Goal: Find specific fact: Find specific fact

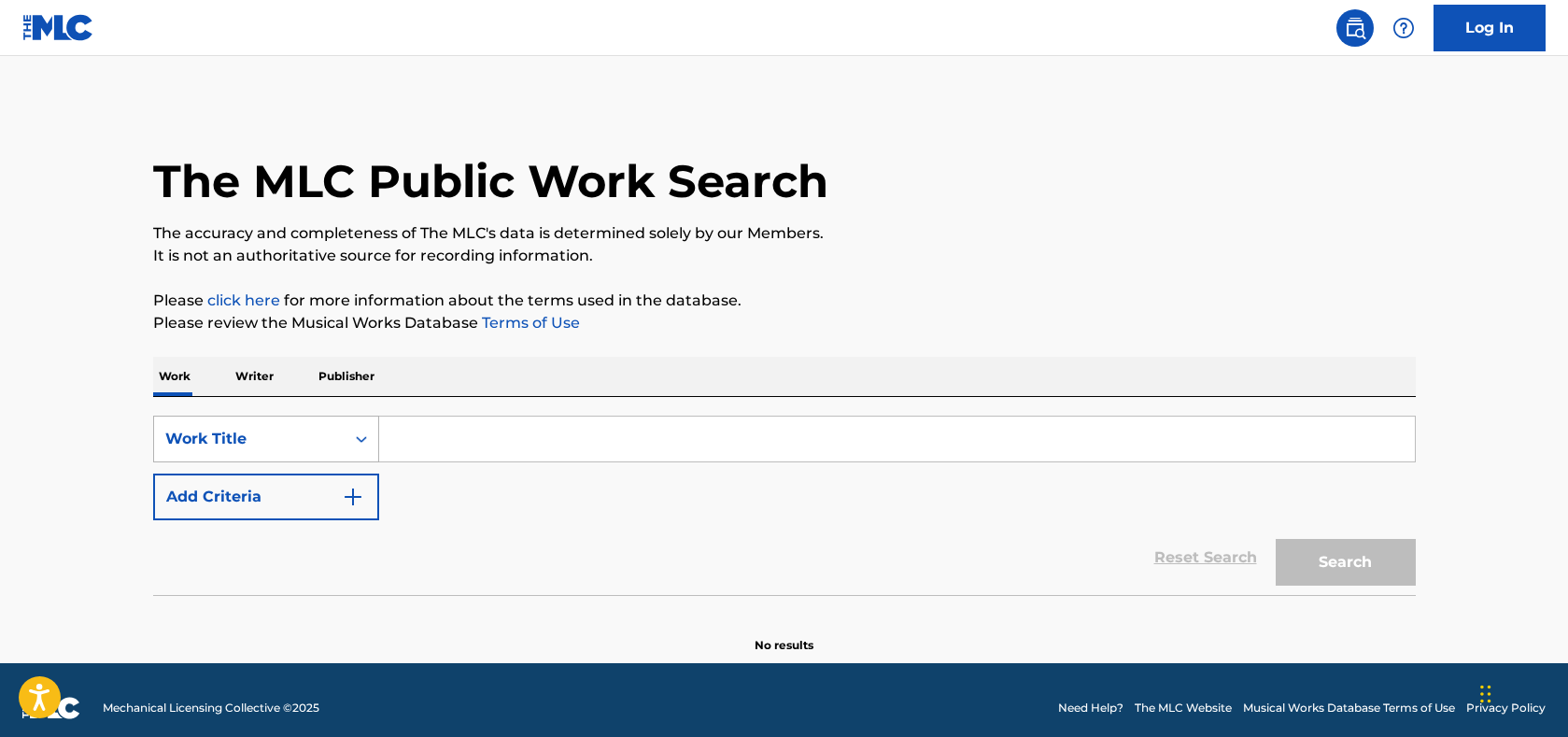
click at [284, 429] on div "Work Title" at bounding box center [249, 439] width 168 height 22
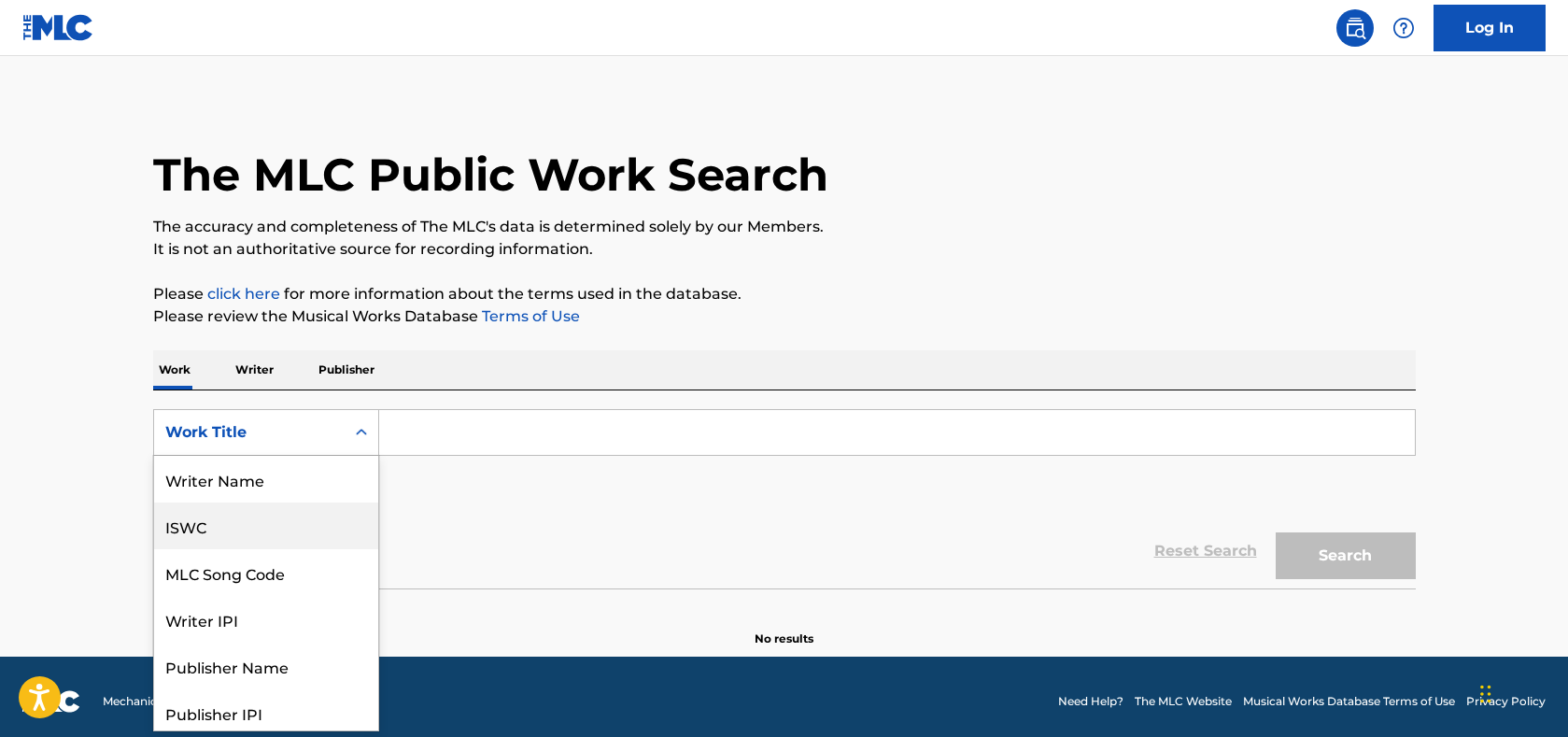
click at [240, 512] on div "ISWC" at bounding box center [266, 526] width 224 height 47
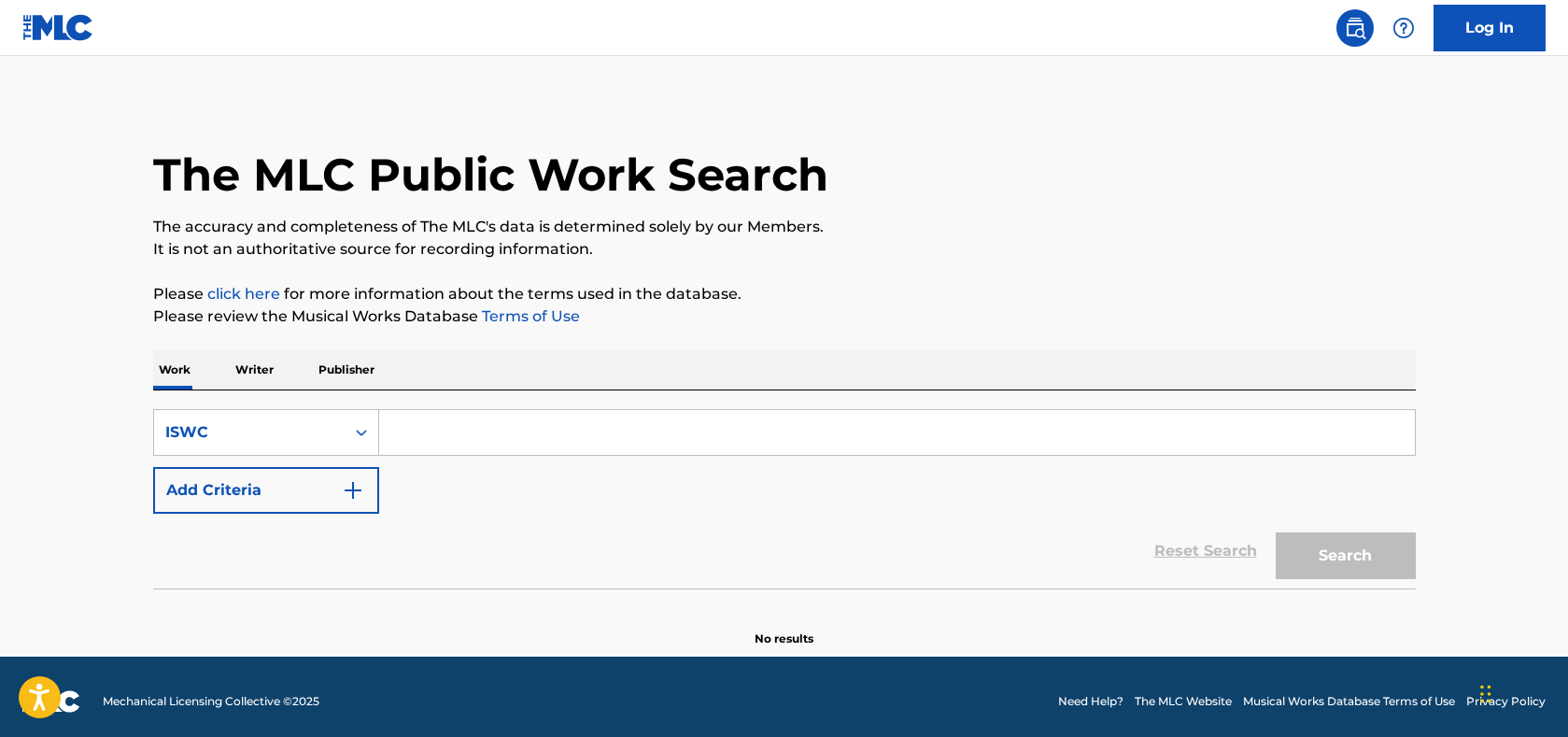
click at [460, 419] on input "Search Form" at bounding box center [896, 432] width 1035 height 45
paste input "T0702431580"
type input "T0702431580"
click at [1326, 555] on button "Search" at bounding box center [1345, 555] width 140 height 47
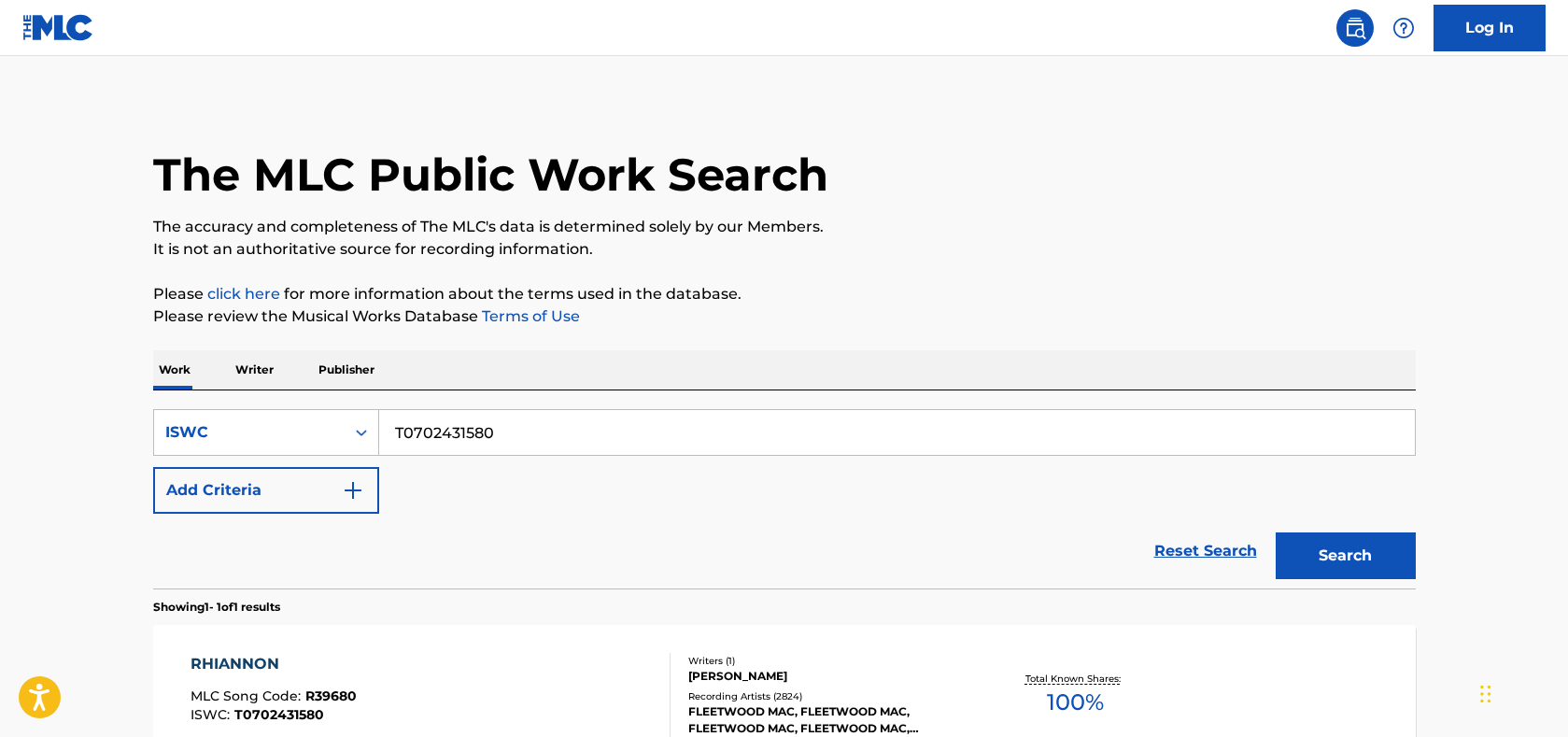
scroll to position [221, 0]
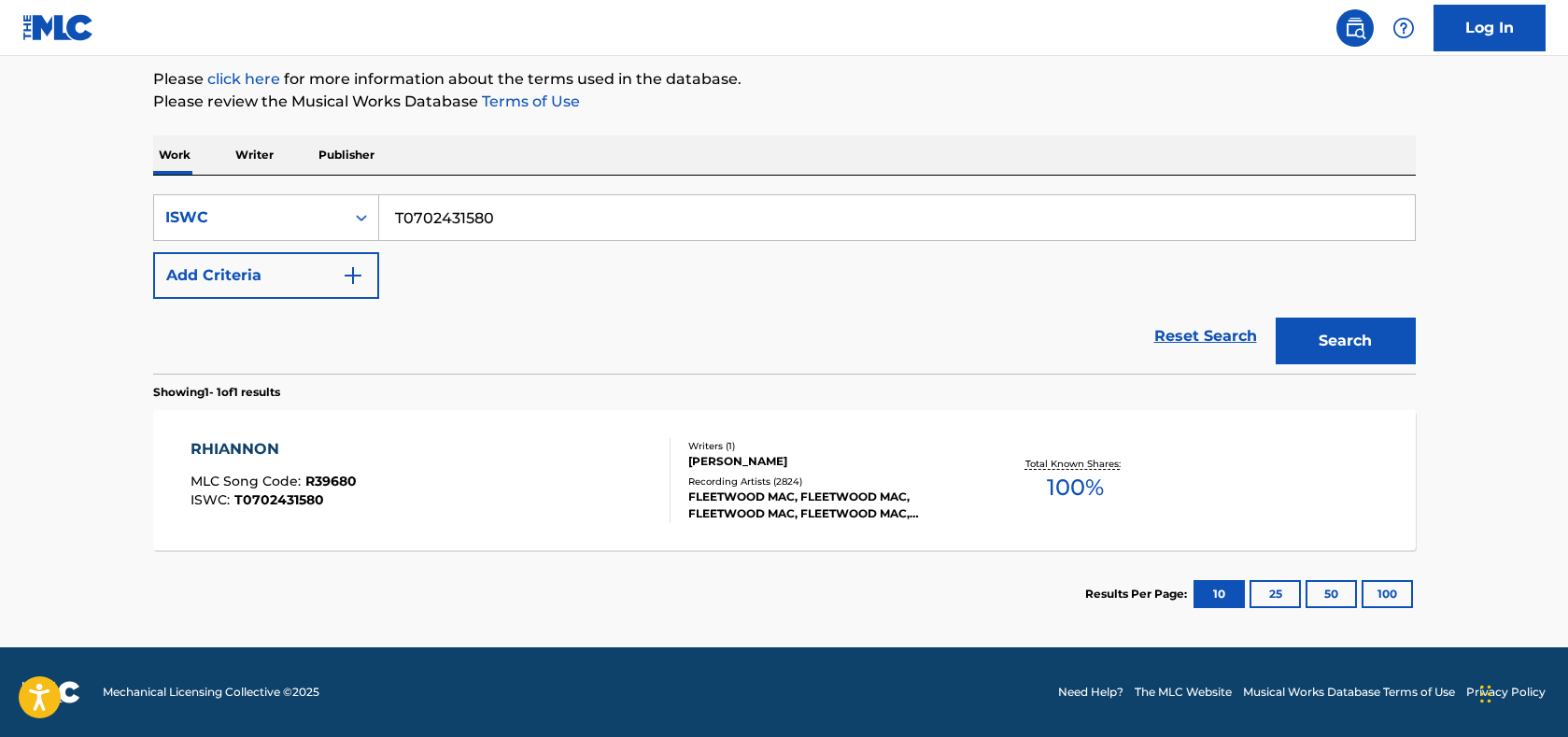
click at [235, 447] on div "RHIANNON" at bounding box center [274, 449] width 166 height 22
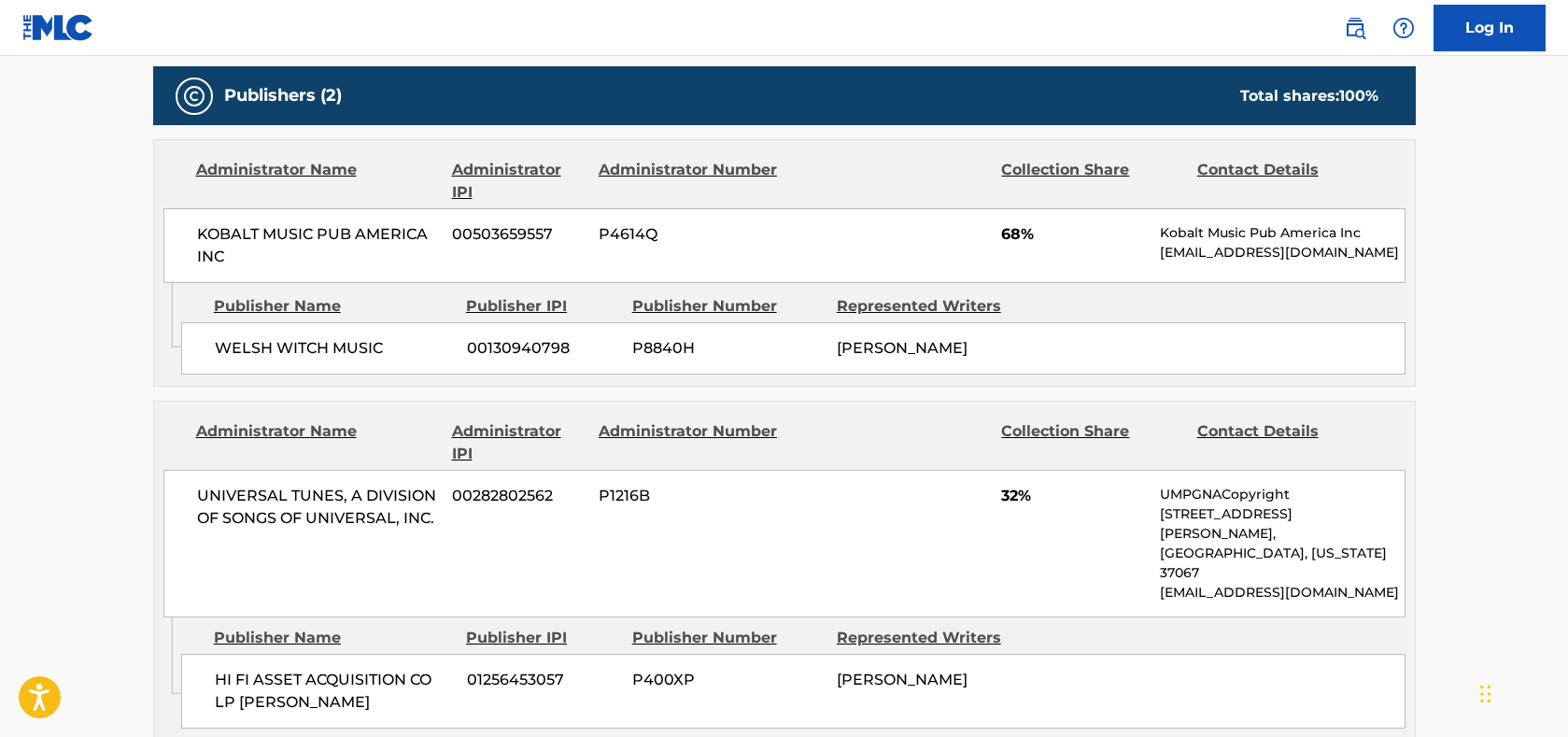
scroll to position [560, 0]
